Goal: Information Seeking & Learning: Find specific fact

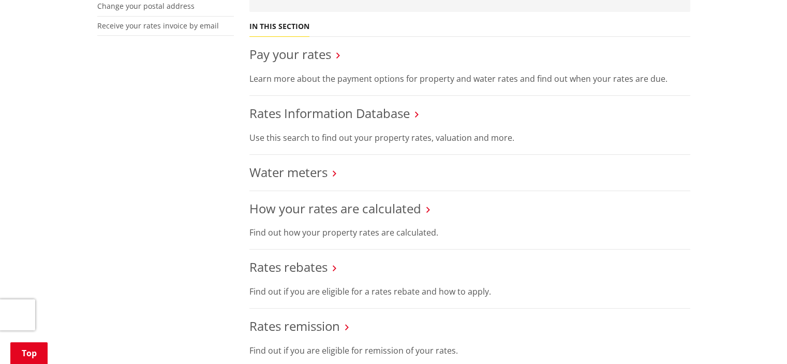
scroll to position [414, 0]
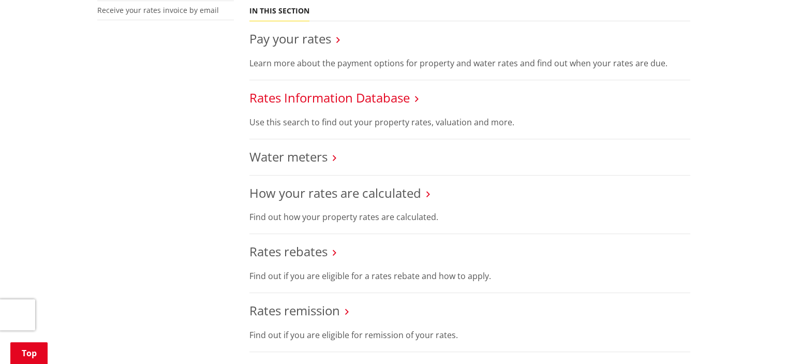
click at [371, 99] on link "Rates Information Database" at bounding box center [330, 97] width 160 height 17
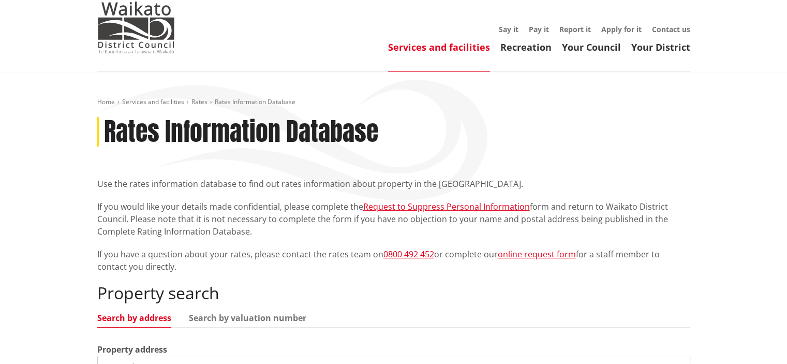
scroll to position [207, 0]
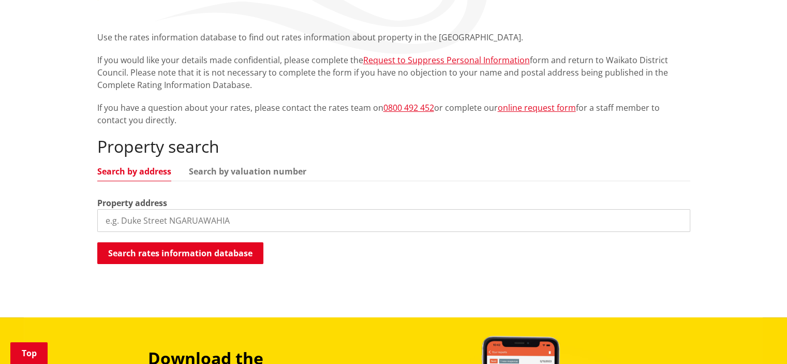
click at [194, 219] on input "search" at bounding box center [393, 220] width 593 height 23
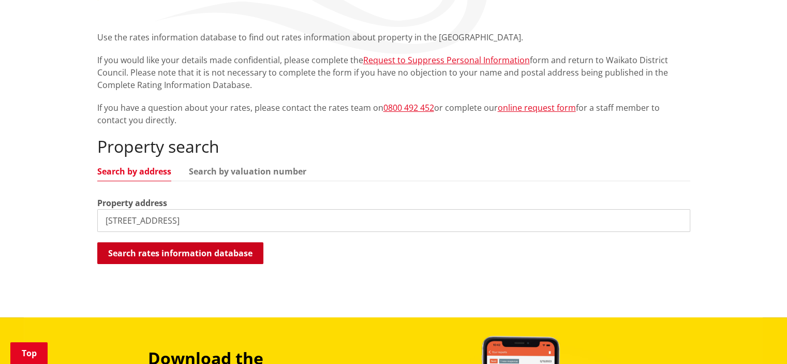
type input "[STREET_ADDRESS]"
click at [220, 255] on button "Search rates information database" at bounding box center [180, 253] width 166 height 22
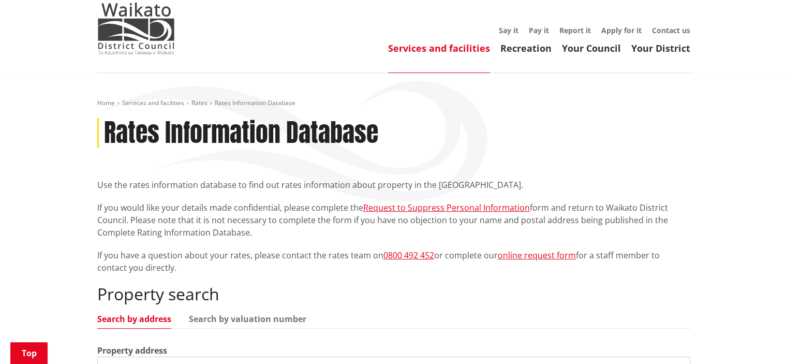
scroll to position [0, 0]
